Goal: Task Accomplishment & Management: Manage account settings

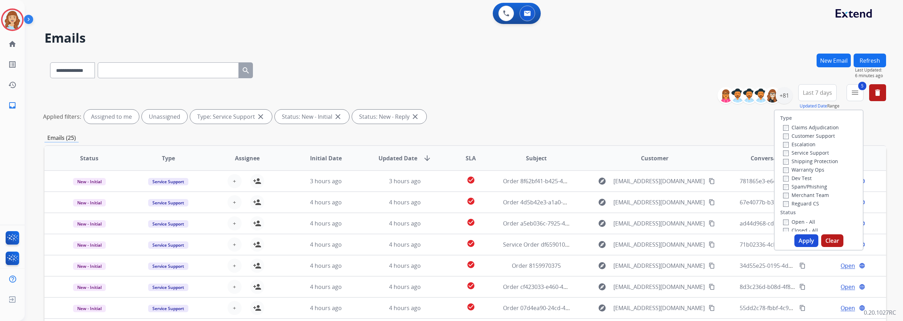
select select "**********"
click at [14, 19] on img at bounding box center [12, 20] width 20 height 20
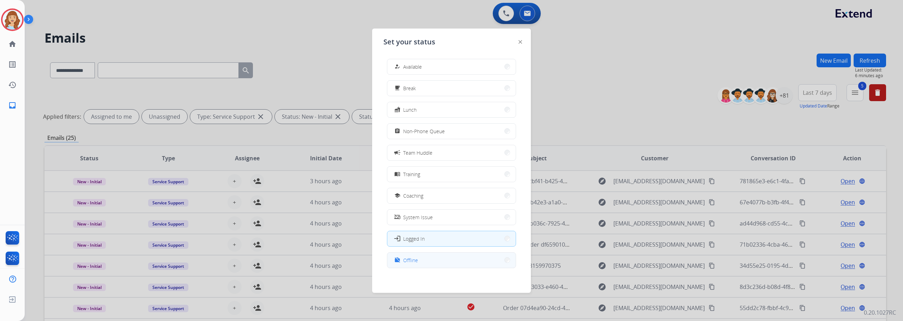
click at [423, 264] on button "work_off Offline" at bounding box center [451, 260] width 128 height 15
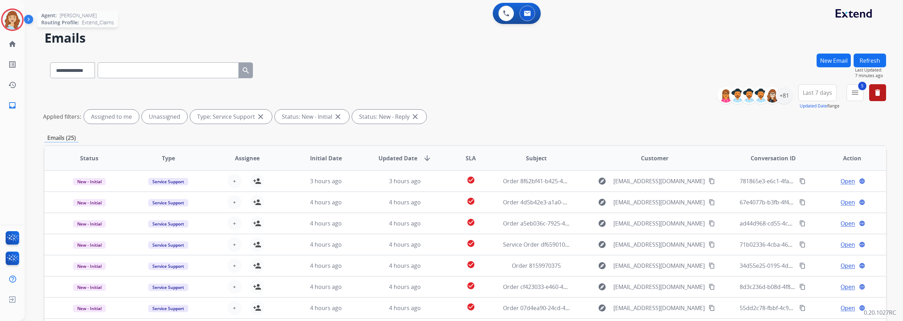
click at [16, 23] on img at bounding box center [12, 20] width 20 height 20
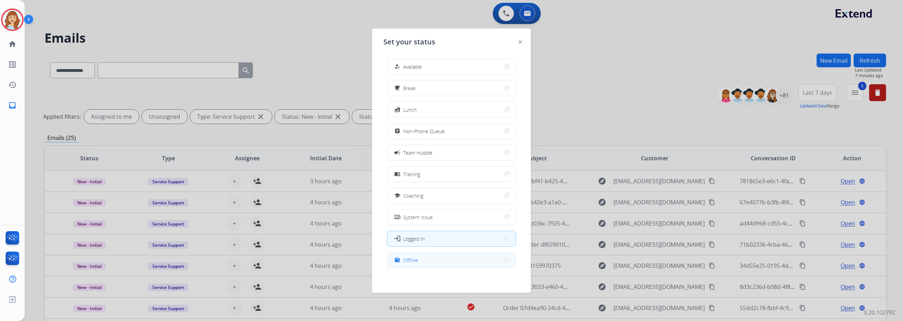
click at [416, 261] on span "Offline" at bounding box center [410, 260] width 15 height 7
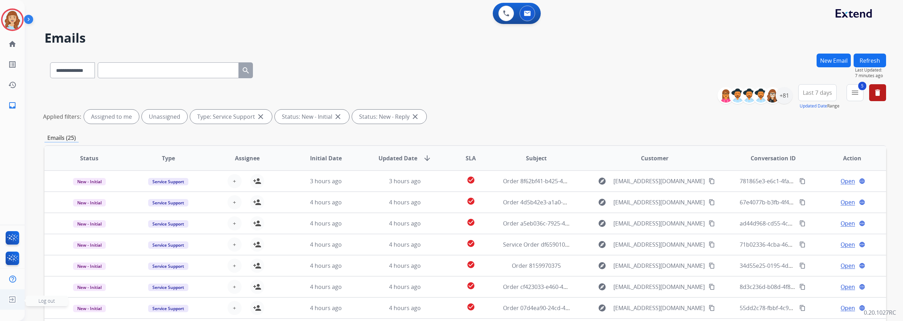
click at [52, 301] on span "Log out" at bounding box center [46, 301] width 17 height 7
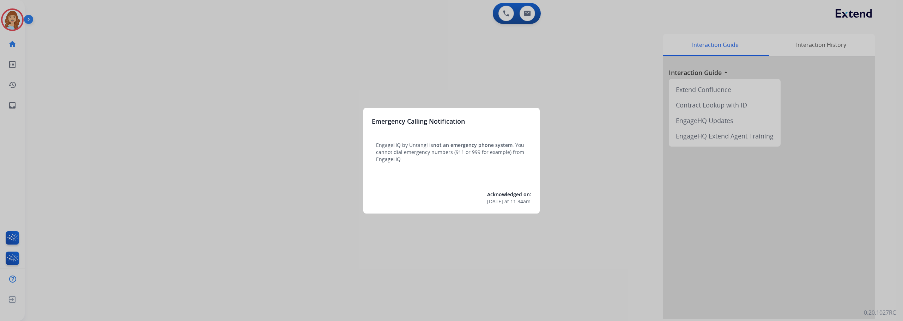
click at [7, 18] on div at bounding box center [451, 160] width 903 height 321
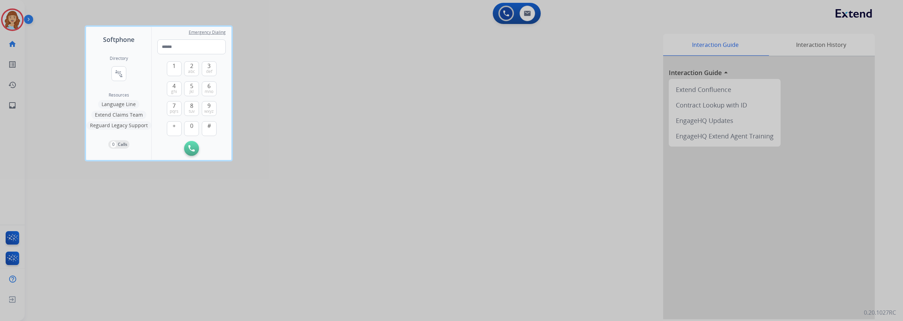
click at [15, 22] on div at bounding box center [451, 160] width 903 height 321
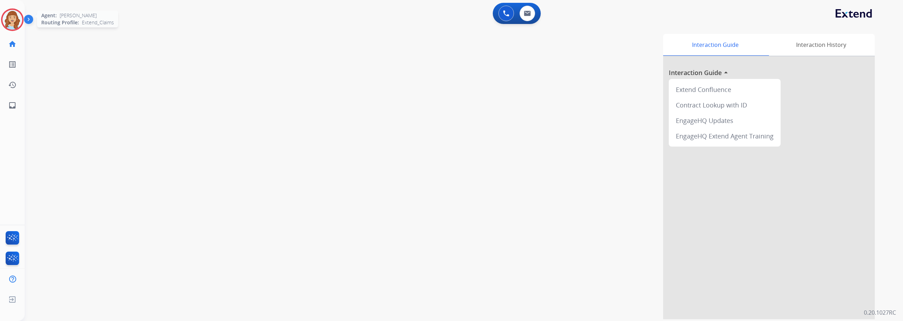
click at [15, 25] on img at bounding box center [12, 20] width 20 height 20
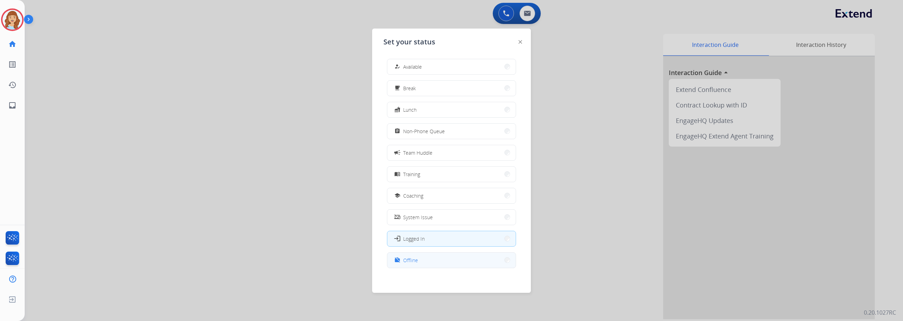
click at [420, 257] on button "work_off Offline" at bounding box center [451, 260] width 128 height 15
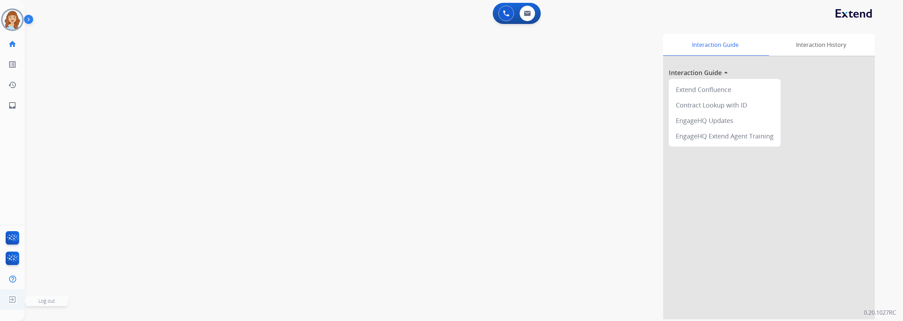
click at [53, 301] on span "Log out" at bounding box center [46, 301] width 17 height 7
